Goal: Find specific page/section: Find specific page/section

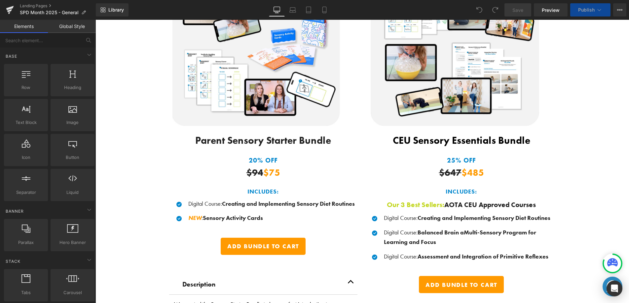
scroll to position [899, 0]
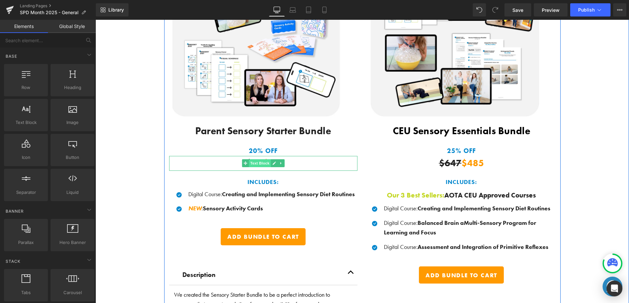
click at [261, 161] on span "Text Block" at bounding box center [260, 163] width 22 height 8
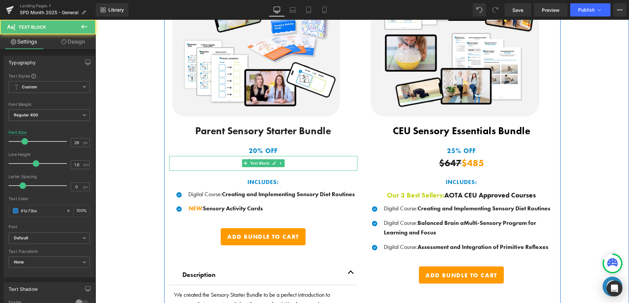
click at [227, 164] on p "$94 $75" at bounding box center [263, 163] width 188 height 15
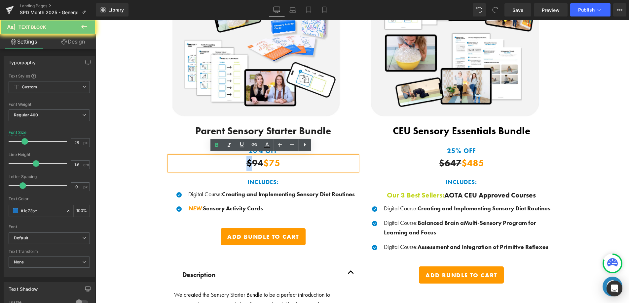
click at [227, 164] on p "$94 $75" at bounding box center [263, 163] width 188 height 15
drag, startPoint x: 278, startPoint y: 161, endPoint x: 238, endPoint y: 162, distance: 39.3
click at [238, 162] on p "$94 $75" at bounding box center [263, 163] width 188 height 15
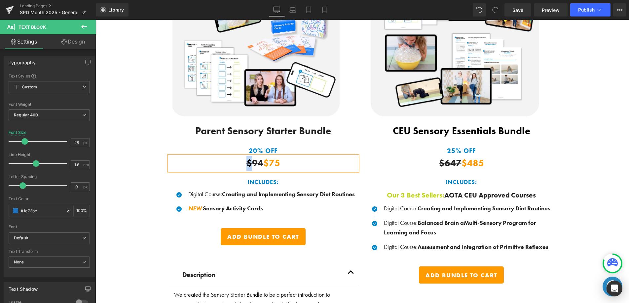
copy b "$94 $75"
click at [443, 164] on span at bounding box center [443, 163] width 7 height 8
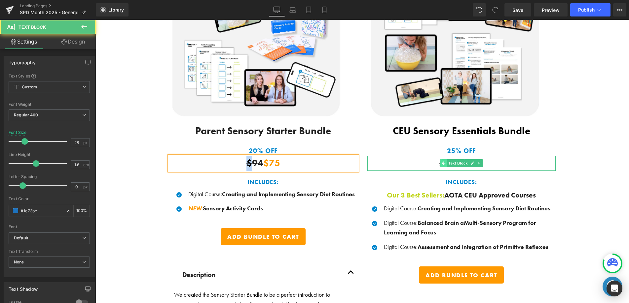
click at [443, 164] on span at bounding box center [443, 163] width 7 height 8
click at [434, 163] on p "$647 $485" at bounding box center [461, 163] width 188 height 15
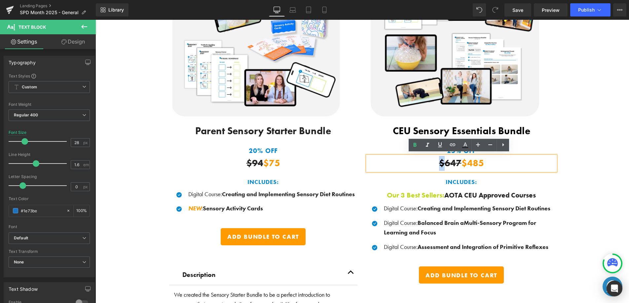
click at [434, 163] on p "$647 $485" at bounding box center [461, 163] width 188 height 15
copy b "$647 $485"
